Goal: Complete application form

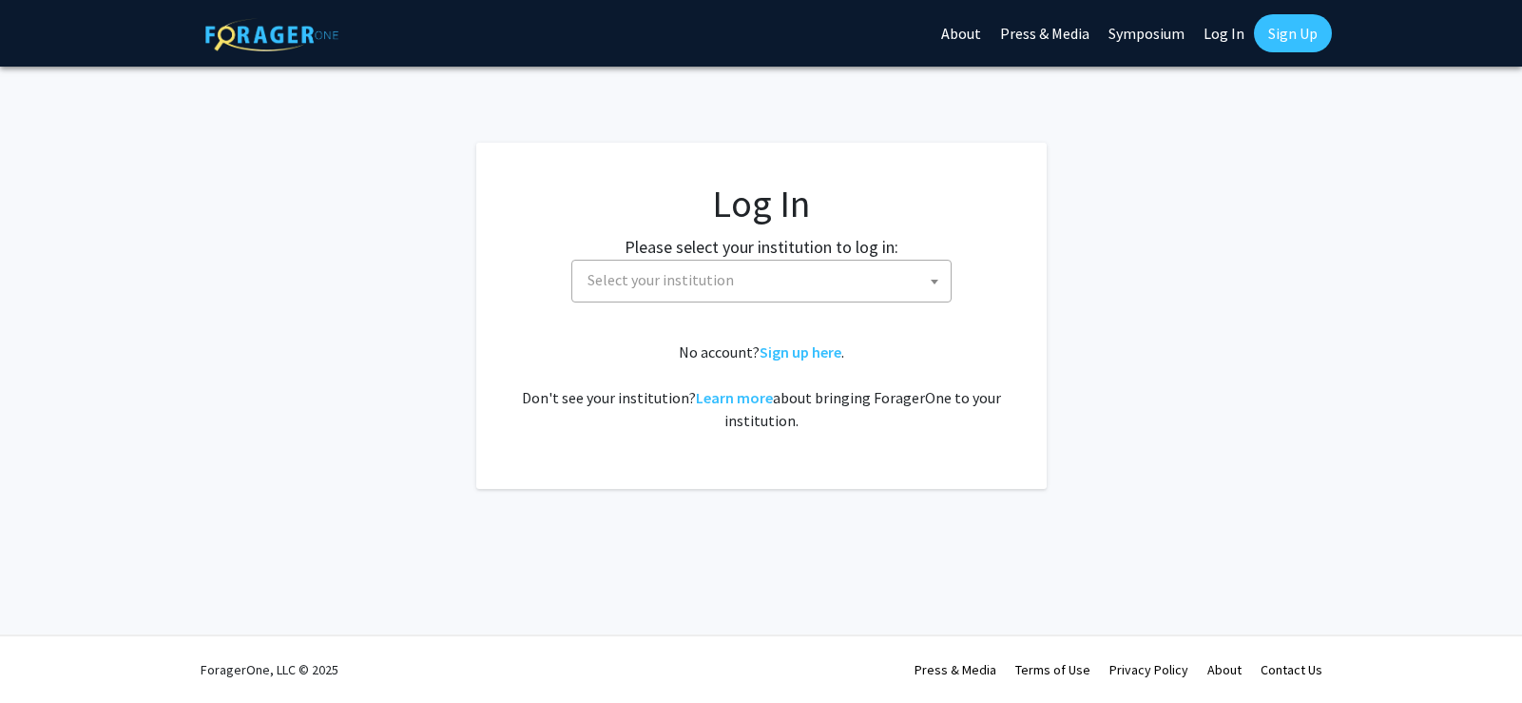
select select
click at [806, 284] on span "Select your institution" at bounding box center [765, 280] width 371 height 39
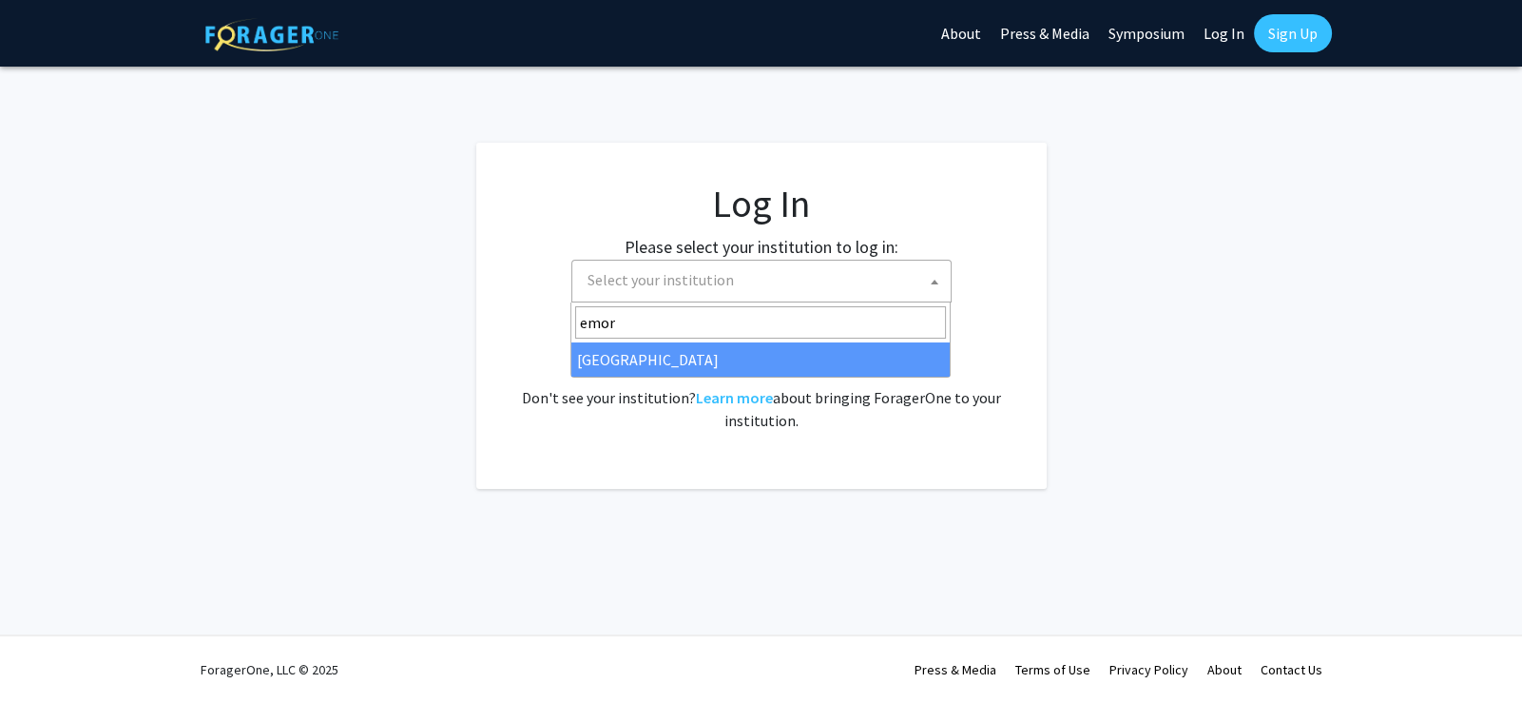
type input "emory"
select select "12"
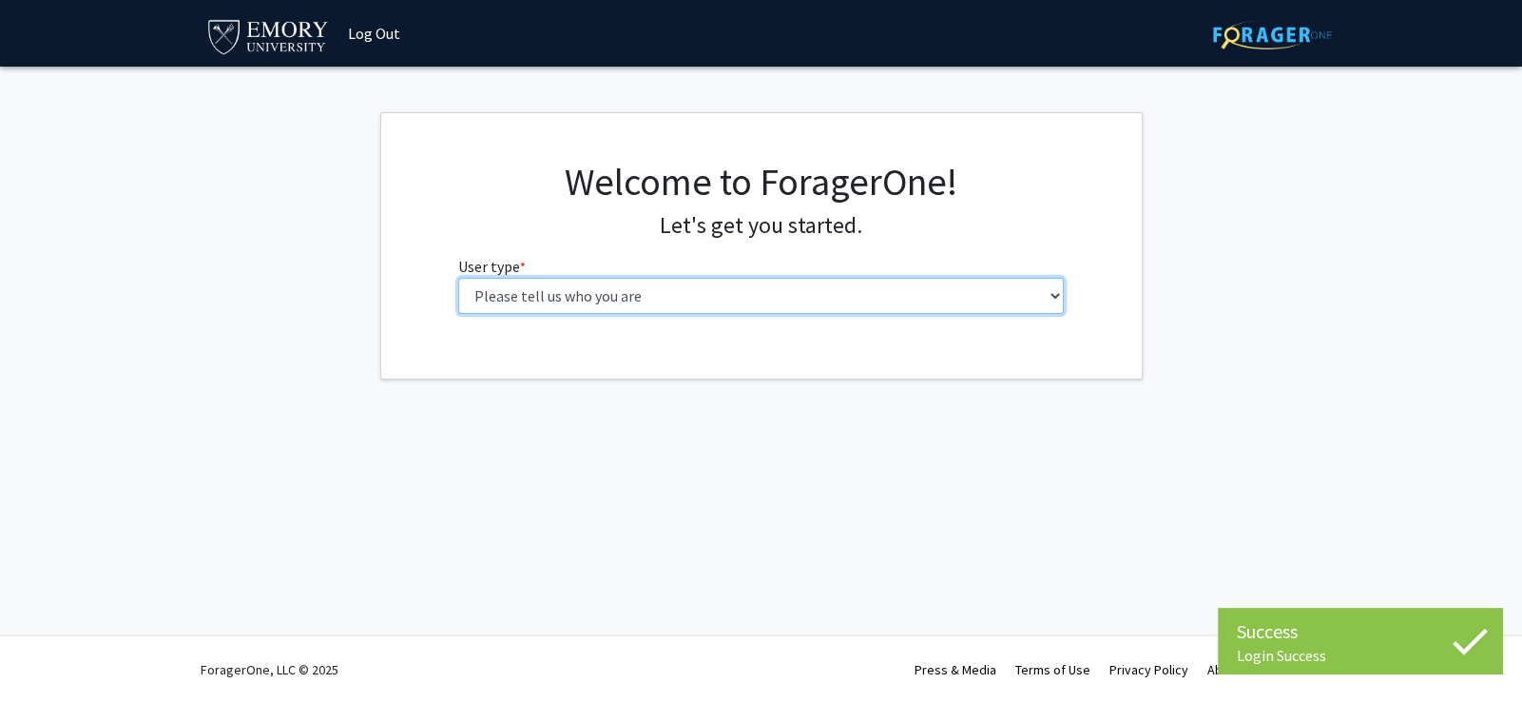
click at [618, 296] on select "Please tell us who you are Undergraduate Student Master's Student Doctoral Cand…" at bounding box center [761, 296] width 606 height 36
select select "3: doc"
click at [458, 278] on select "Please tell us who you are Undergraduate Student Master's Student Doctoral Cand…" at bounding box center [761, 296] width 606 height 36
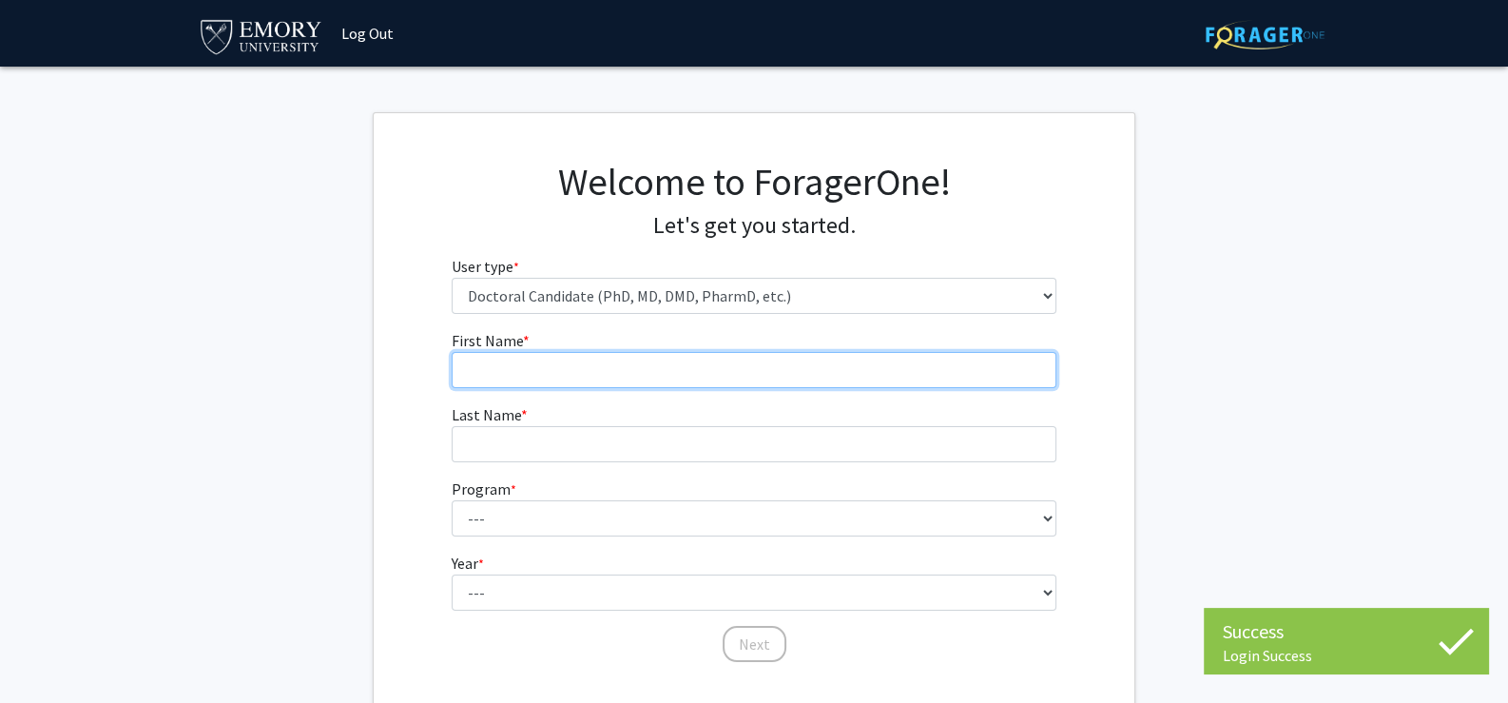
click at [634, 374] on input "First Name * required" at bounding box center [755, 370] width 606 height 36
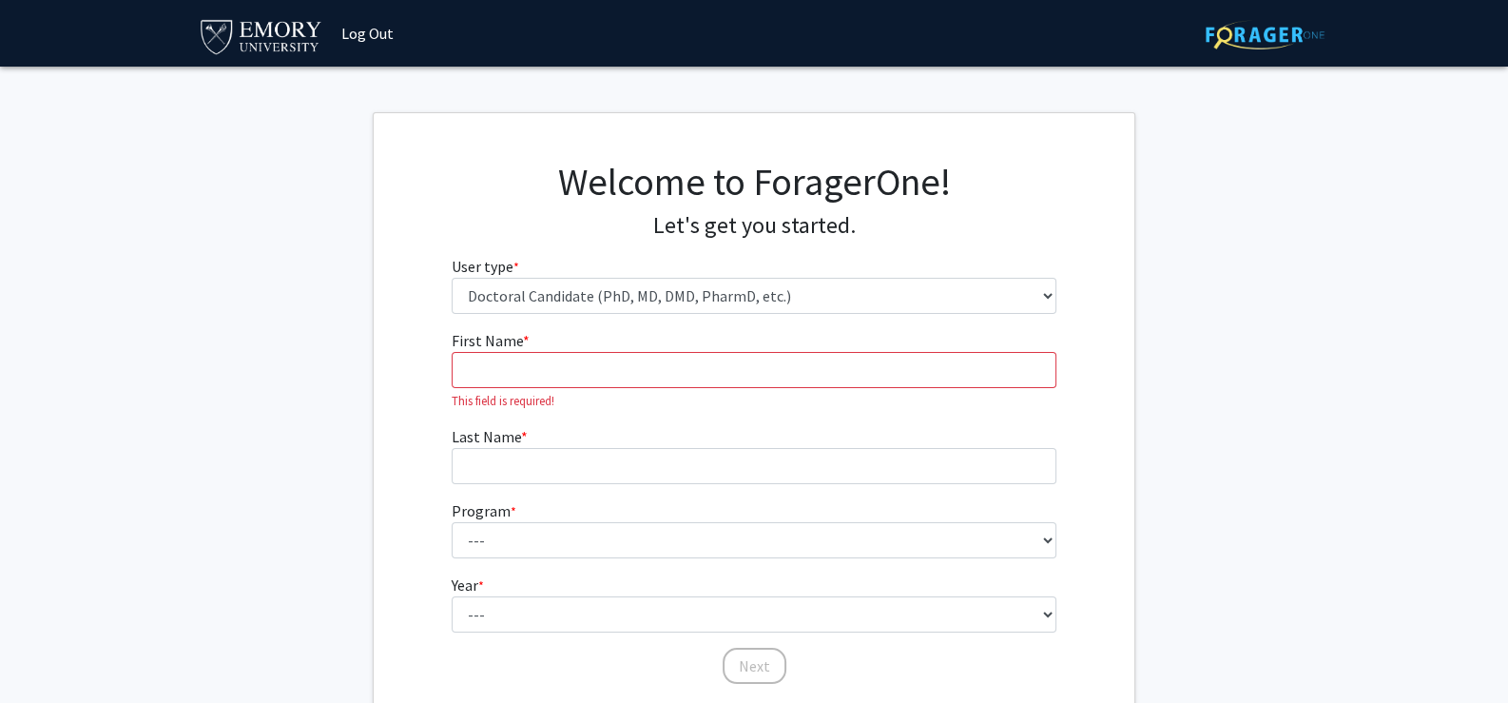
click at [1312, 294] on fg-get-started "Welcome to ForagerOne! Let's get you started. User type * required Please tell …" at bounding box center [754, 424] width 1508 height 624
